Goal: Communication & Community: Answer question/provide support

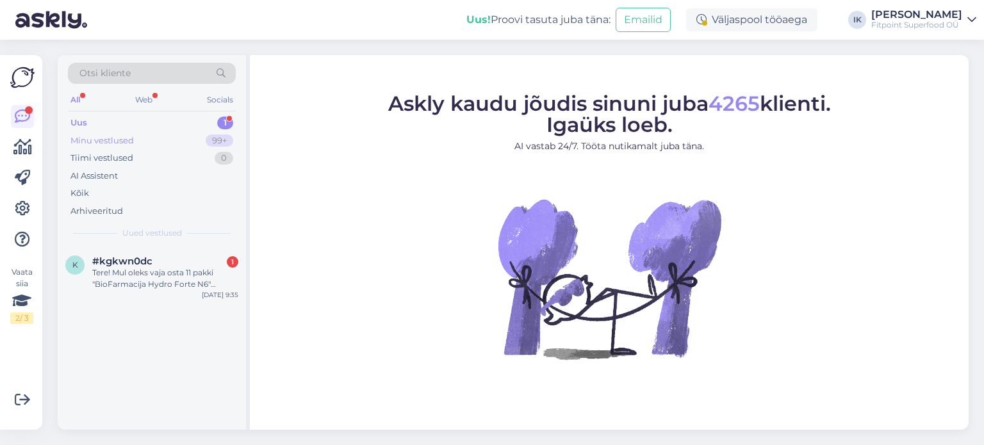
click at [209, 136] on div "99+" at bounding box center [220, 141] width 28 height 13
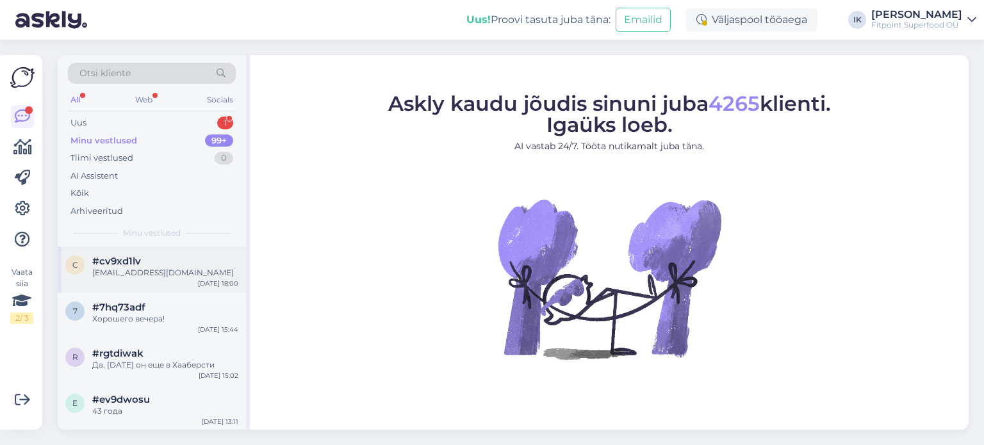
click at [199, 268] on div "[EMAIL_ADDRESS][DOMAIN_NAME]" at bounding box center [165, 273] width 146 height 12
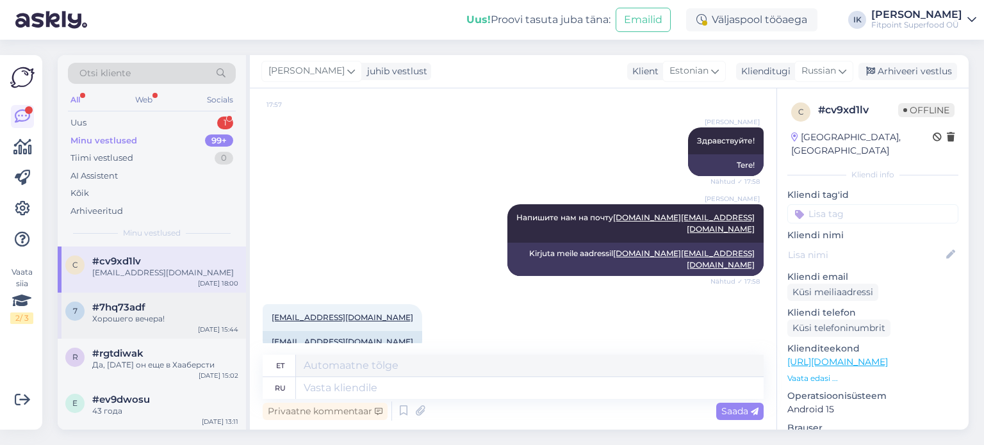
click at [167, 314] on div "Хорошего вечера!" at bounding box center [165, 319] width 146 height 12
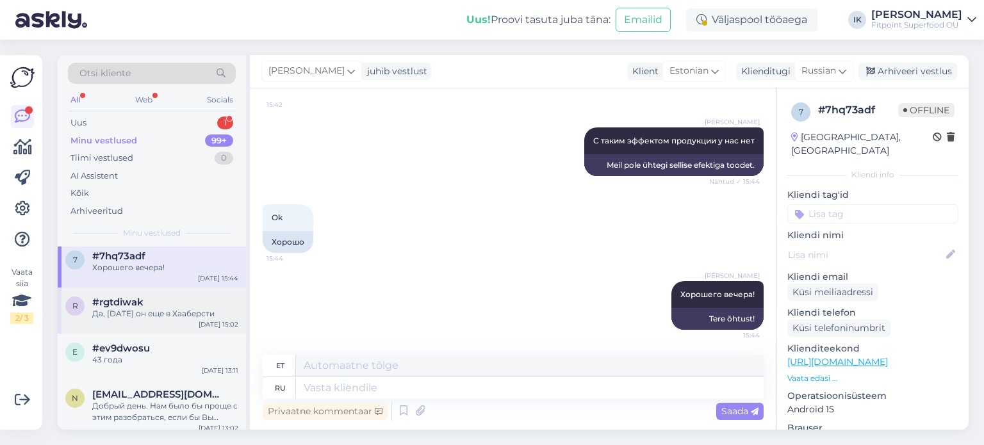
scroll to position [64, 0]
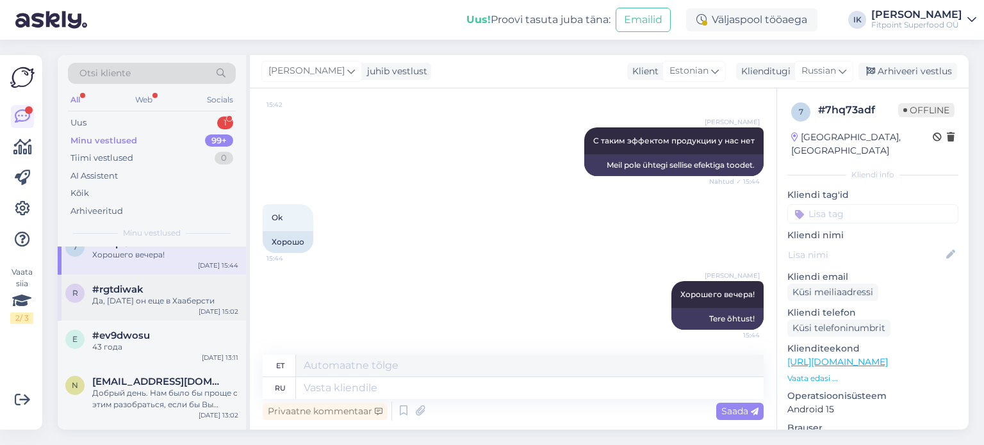
click at [208, 302] on div "Да, [DATE] он еще в Хааберсти" at bounding box center [165, 301] width 146 height 12
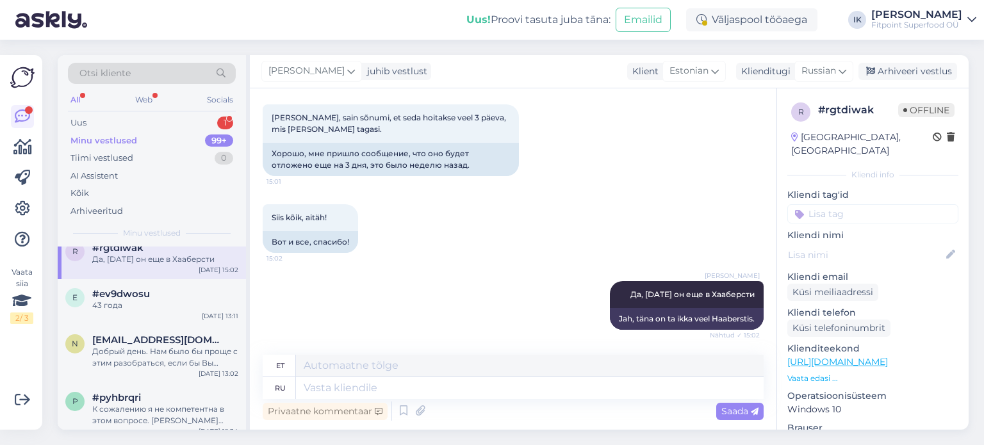
scroll to position [128, 0]
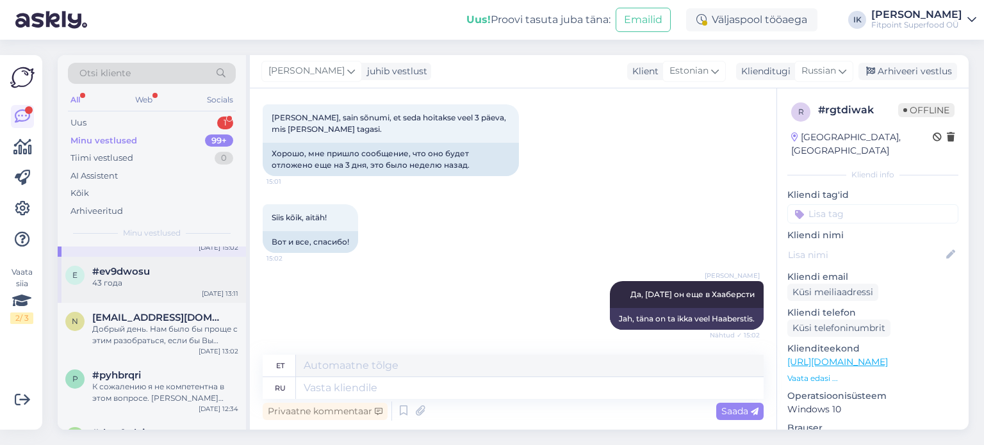
click at [130, 288] on div "43 года" at bounding box center [165, 283] width 146 height 12
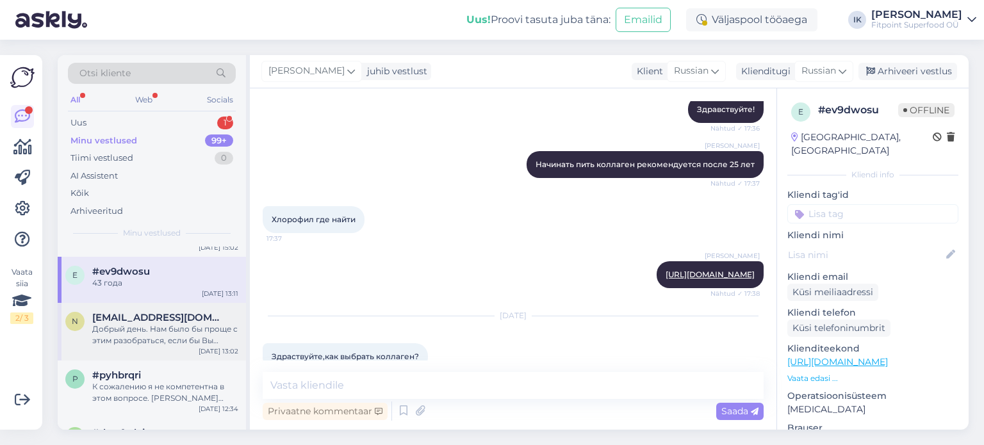
scroll to position [192, 0]
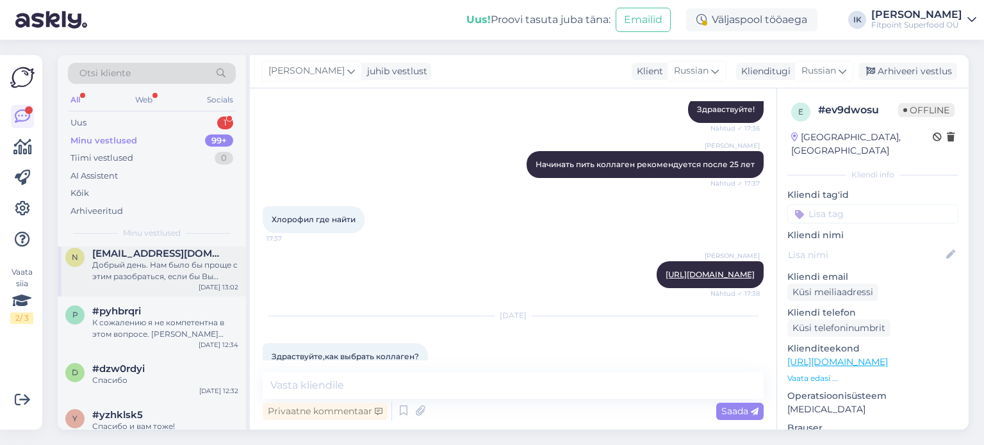
click at [133, 277] on div "Добрый день. Нам было бы проще с этим разобраться, если бы Вы уточнили номер за…" at bounding box center [165, 270] width 146 height 23
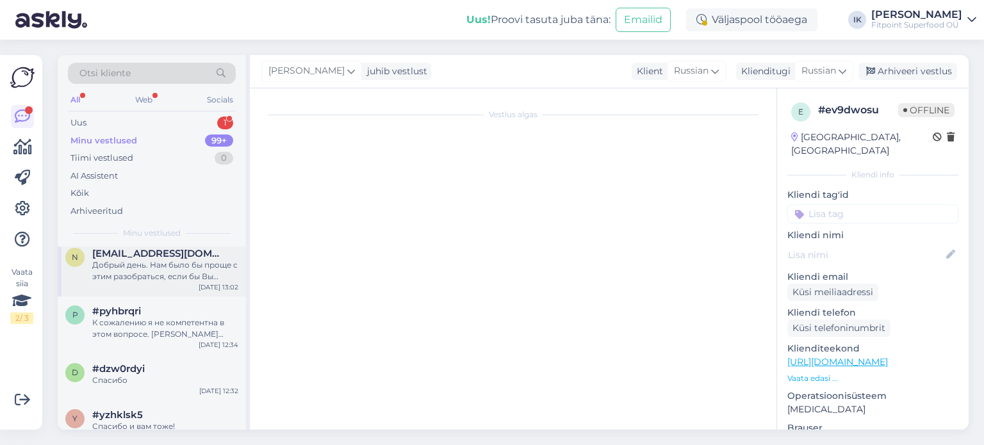
click at [172, 266] on div "Добрый день. Нам было бы проще с этим разобраться, если бы Вы уточнили номер за…" at bounding box center [165, 270] width 146 height 23
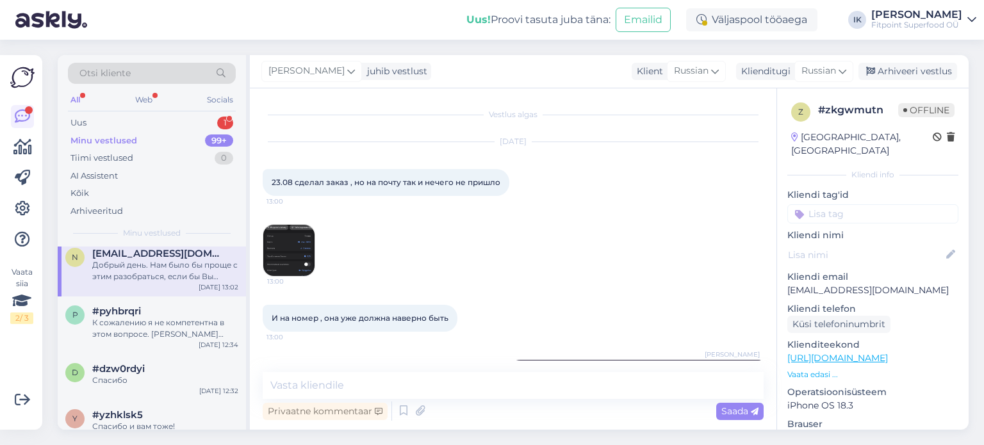
scroll to position [51, 0]
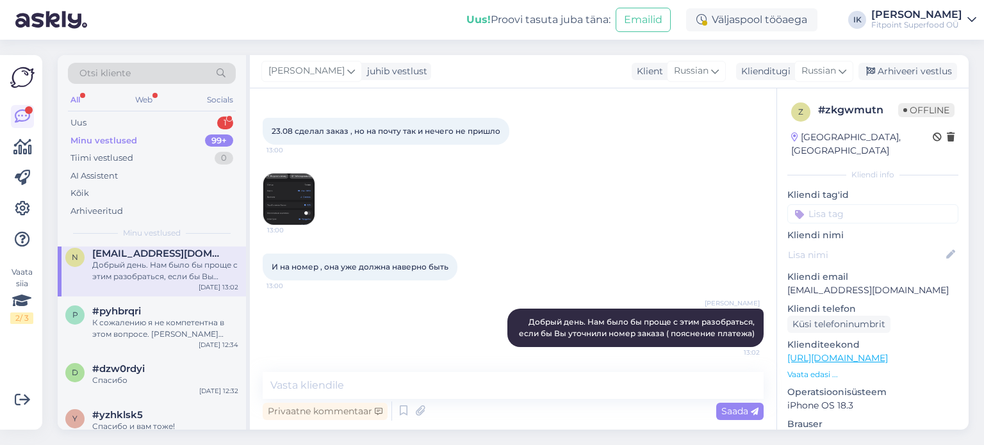
click at [291, 191] on img at bounding box center [288, 199] width 51 height 51
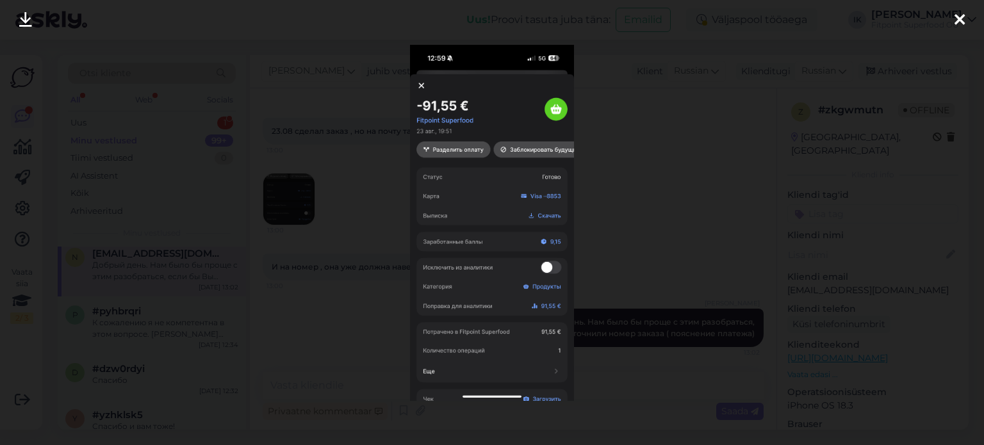
click at [664, 200] on div at bounding box center [492, 222] width 984 height 445
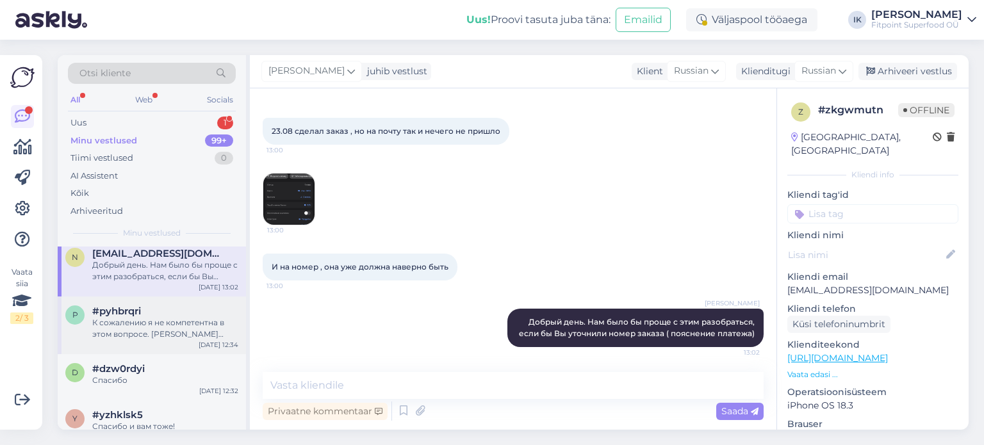
click at [208, 315] on div "#pyhbrqri" at bounding box center [165, 312] width 146 height 12
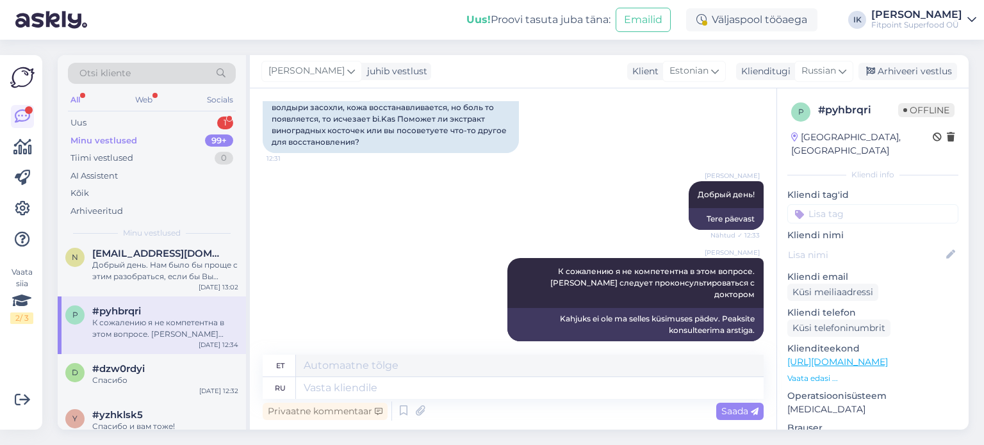
scroll to position [256, 0]
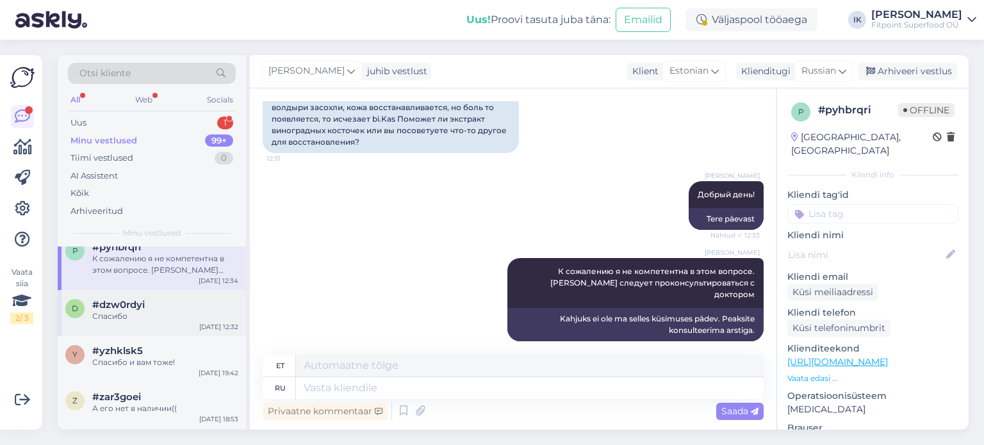
click at [198, 320] on div "Спасибо" at bounding box center [165, 317] width 146 height 12
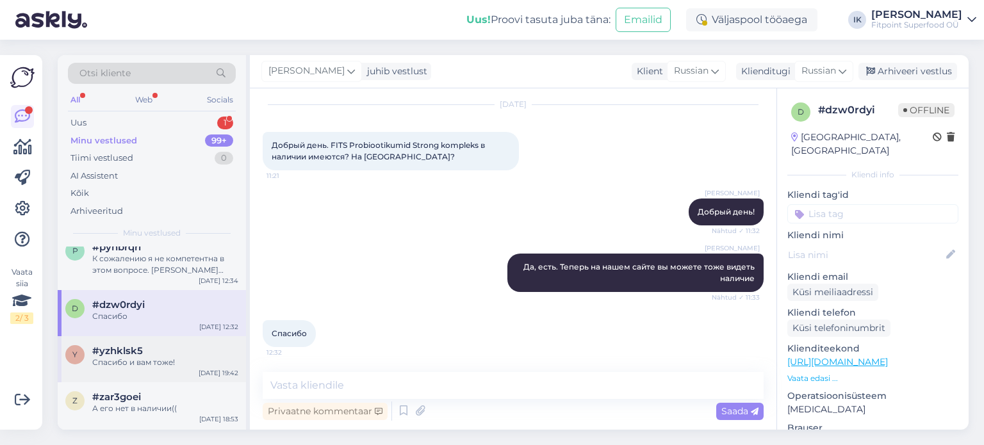
click at [180, 353] on div "#yzhklsk5" at bounding box center [165, 351] width 146 height 12
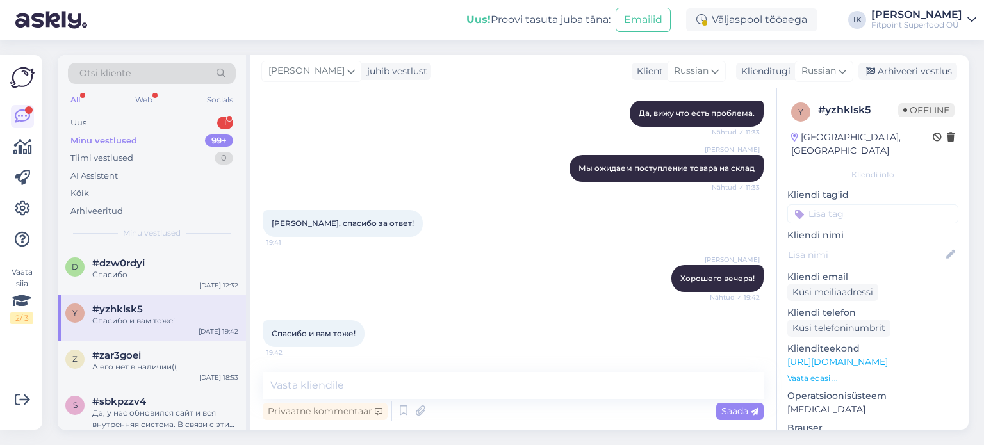
scroll to position [320, 0]
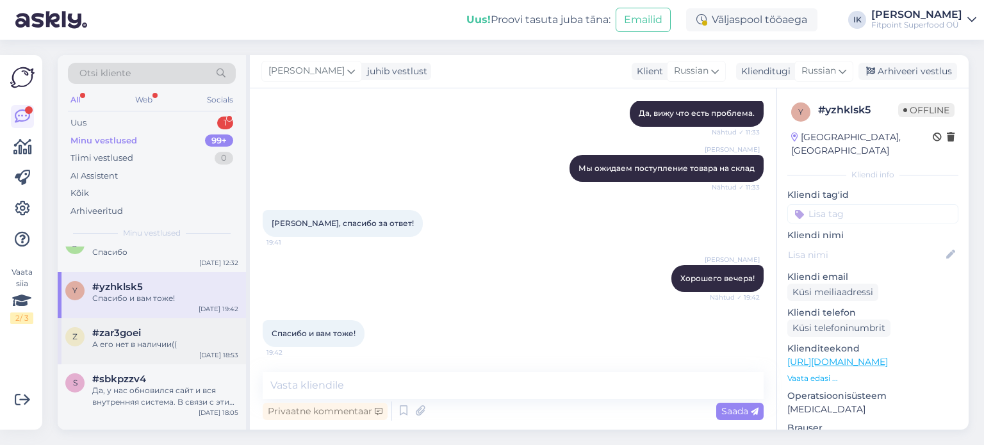
click at [166, 331] on div "#zar3goei" at bounding box center [165, 333] width 146 height 12
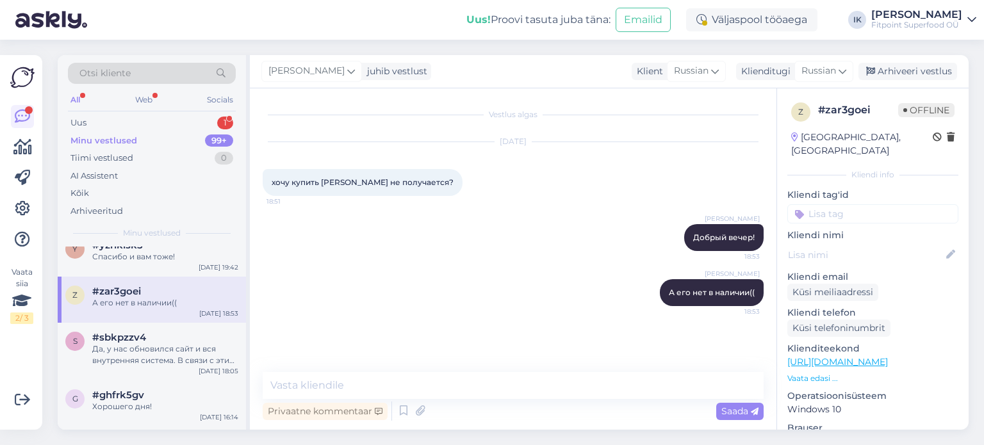
scroll to position [384, 0]
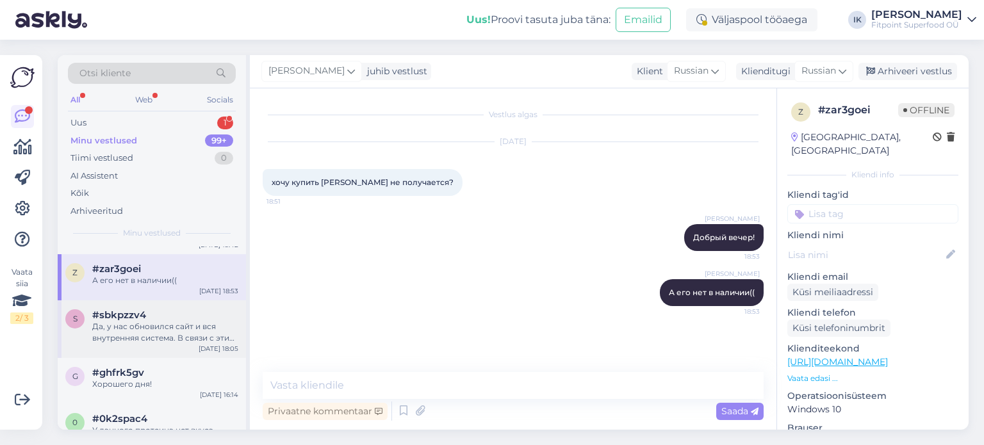
click at [152, 321] on div "Да, у нас обновился сайт и вся внутренняя система. В связи с этим, возникают не…" at bounding box center [165, 332] width 146 height 23
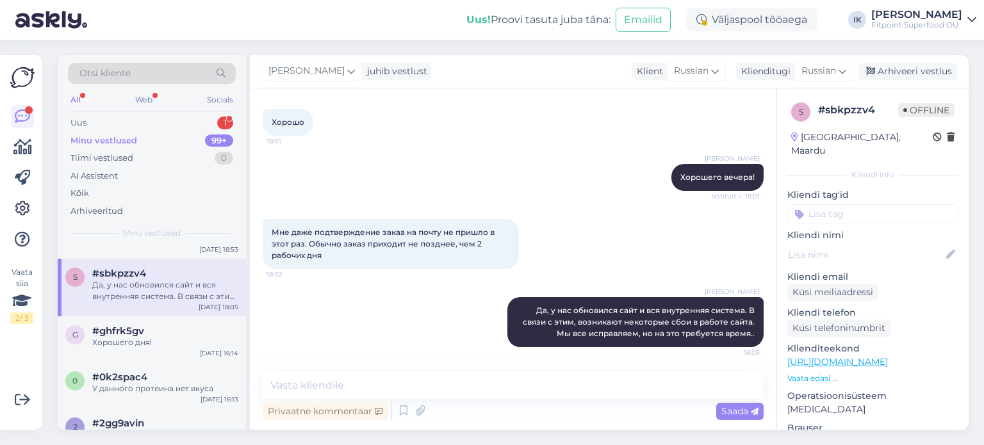
scroll to position [448, 0]
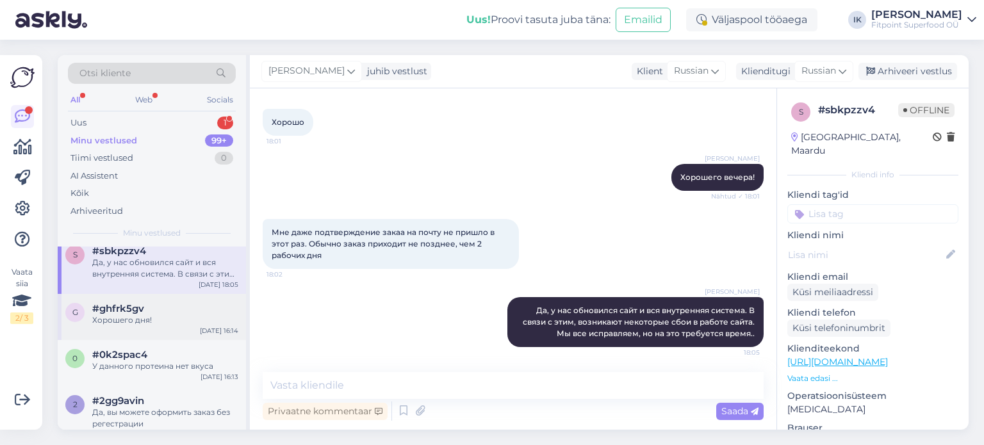
click at [150, 303] on div "#ghfrk5gv" at bounding box center [165, 309] width 146 height 12
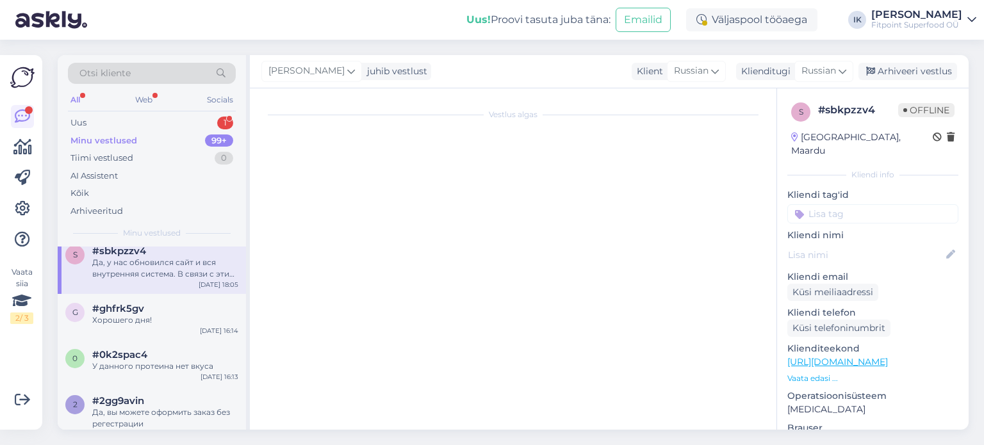
scroll to position [214, 0]
